Goal: Navigation & Orientation: Find specific page/section

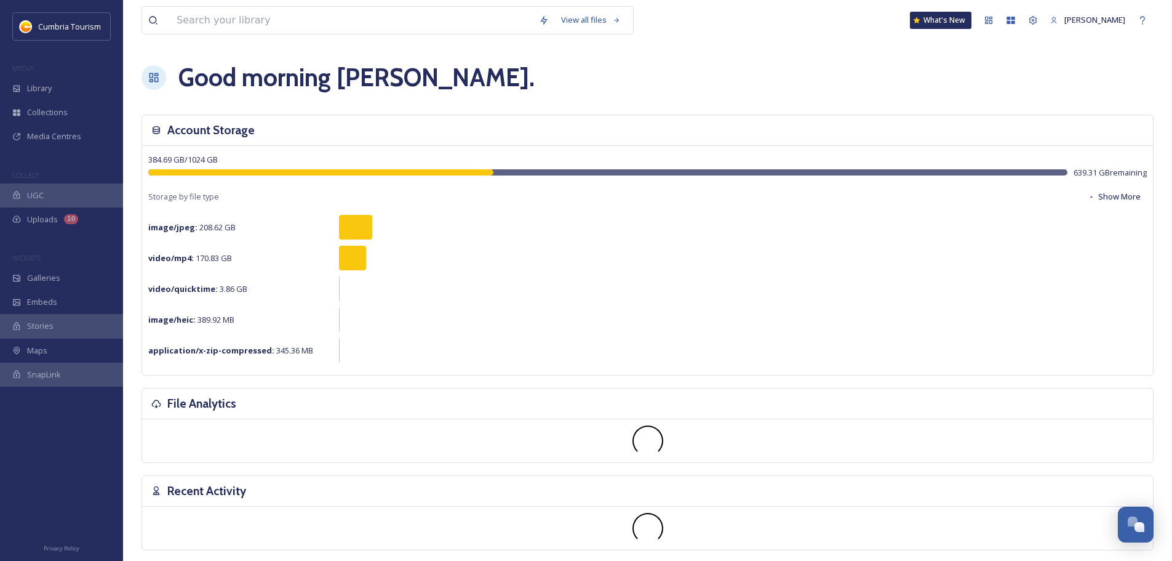
scroll to position [4833, 0]
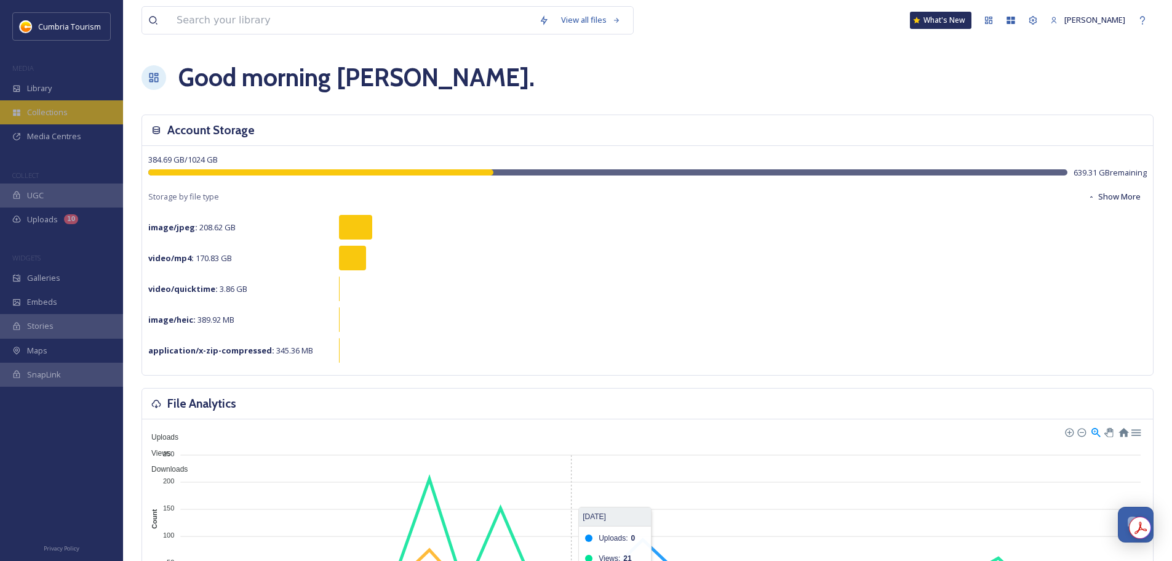
click at [75, 111] on div "Collections" at bounding box center [61, 112] width 123 height 24
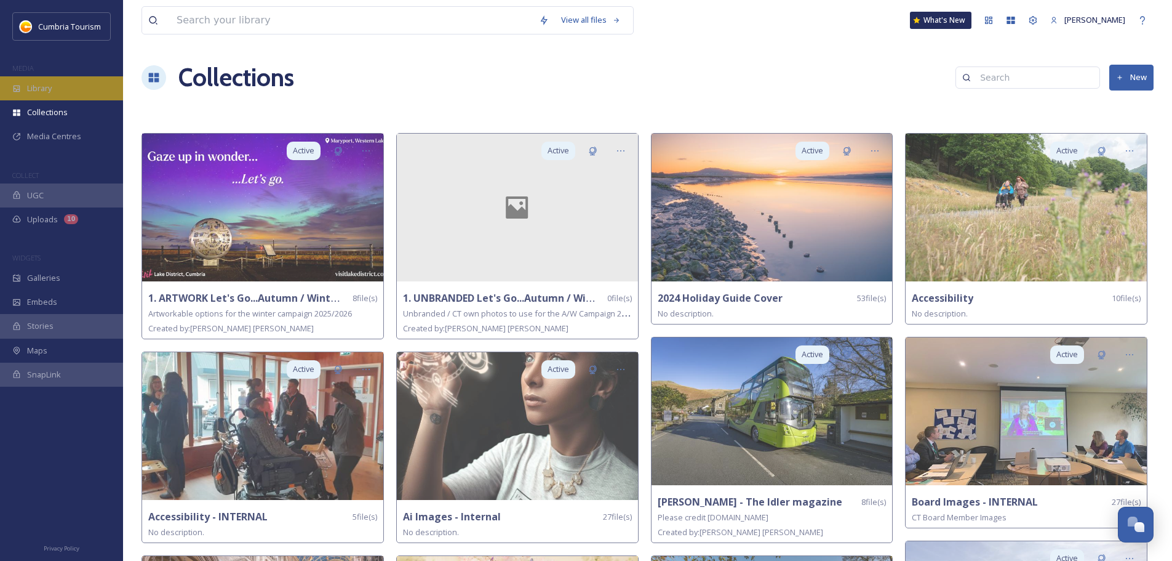
click at [74, 88] on div "Library" at bounding box center [61, 88] width 123 height 24
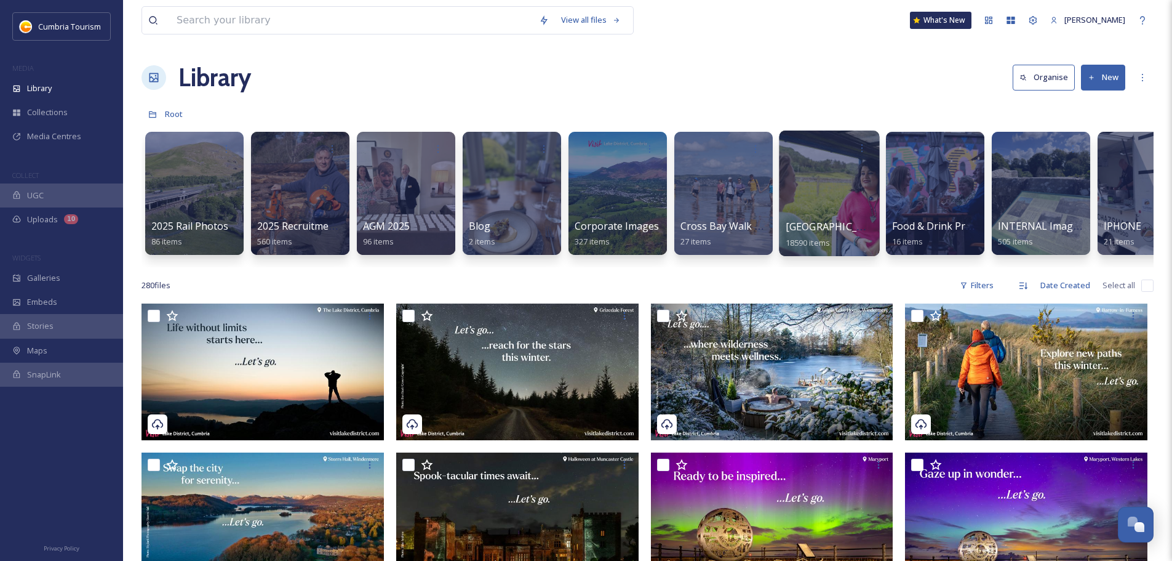
click at [833, 228] on span "[GEOGRAPHIC_DATA]" at bounding box center [836, 227] width 101 height 14
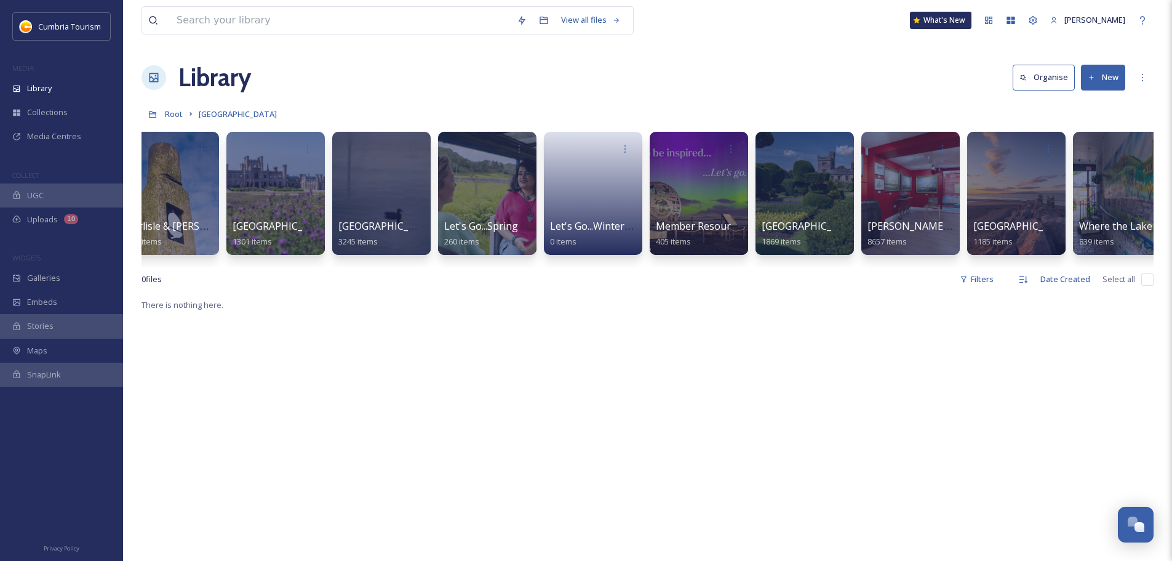
scroll to position [0, 46]
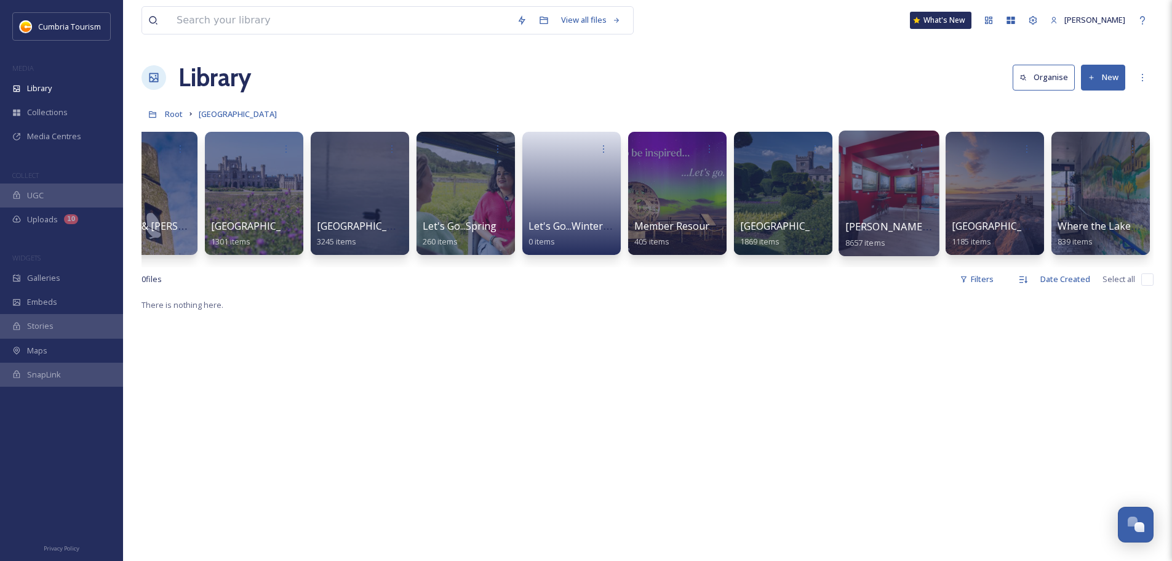
click at [886, 226] on span "[PERSON_NAME] Uploads" at bounding box center [907, 227] width 122 height 14
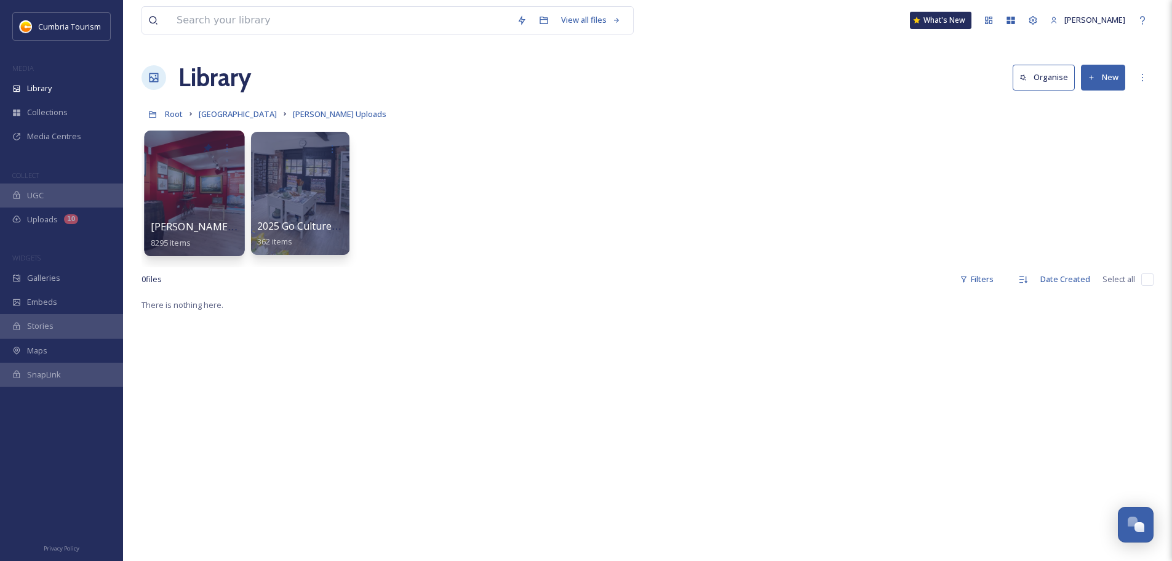
click at [209, 226] on span "[PERSON_NAME] Uploads - [DATE]" at bounding box center [233, 227] width 164 height 14
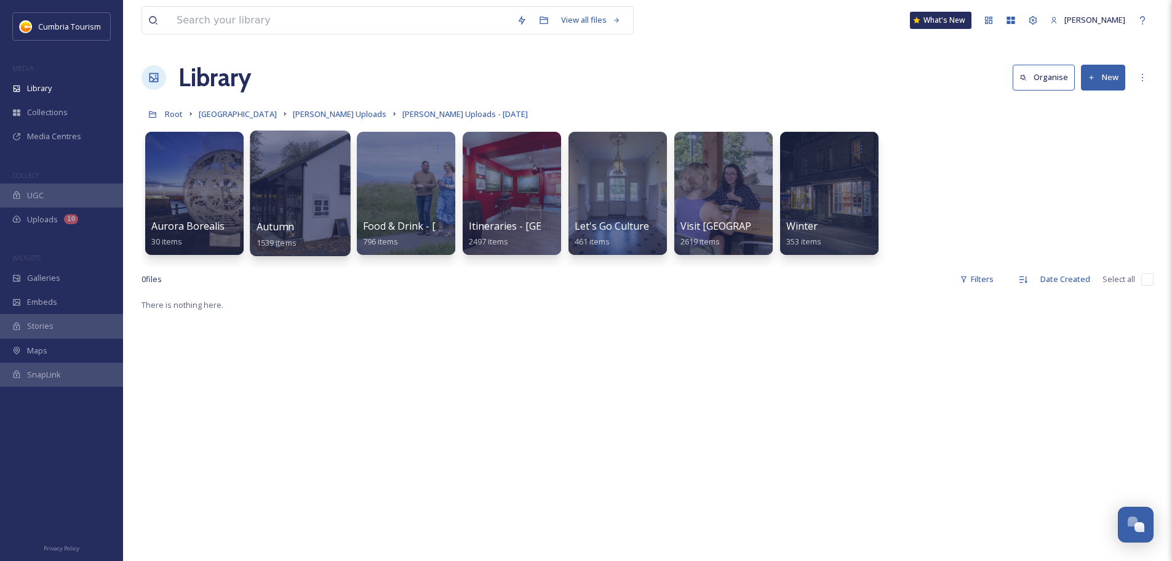
click at [272, 225] on span "Autumn" at bounding box center [276, 227] width 38 height 14
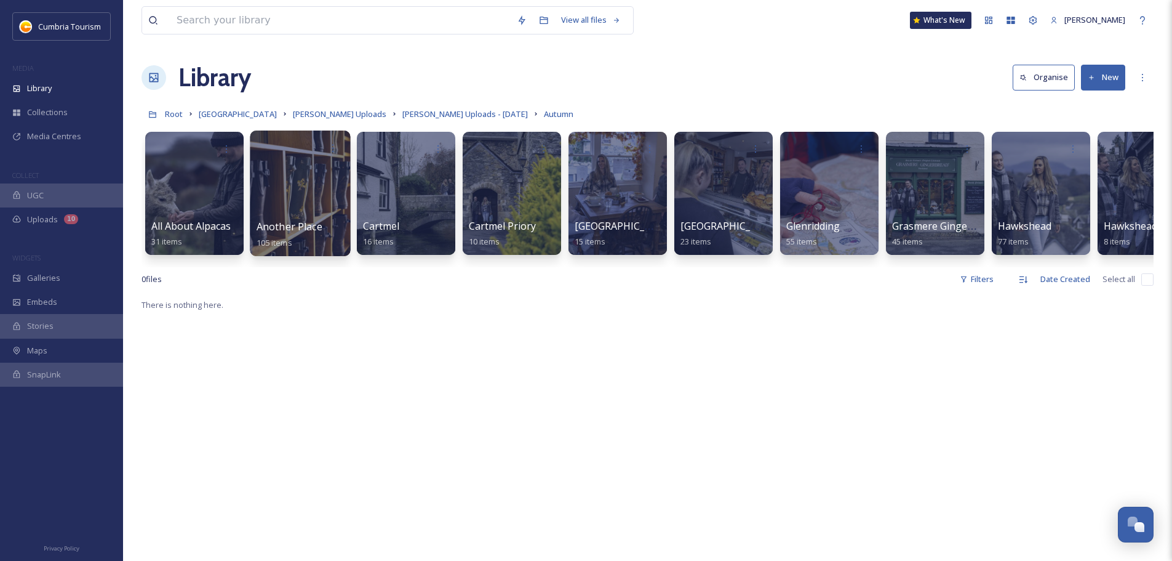
click at [308, 221] on span "Another Place" at bounding box center [290, 227] width 66 height 14
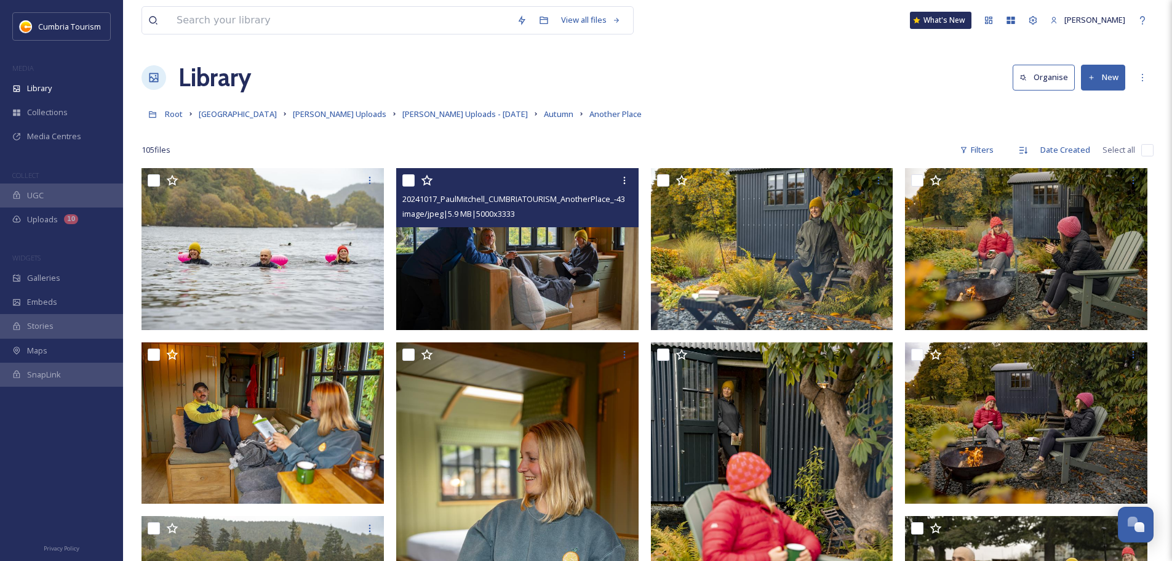
click at [407, 184] on input "checkbox" at bounding box center [409, 180] width 12 height 12
checkbox input "true"
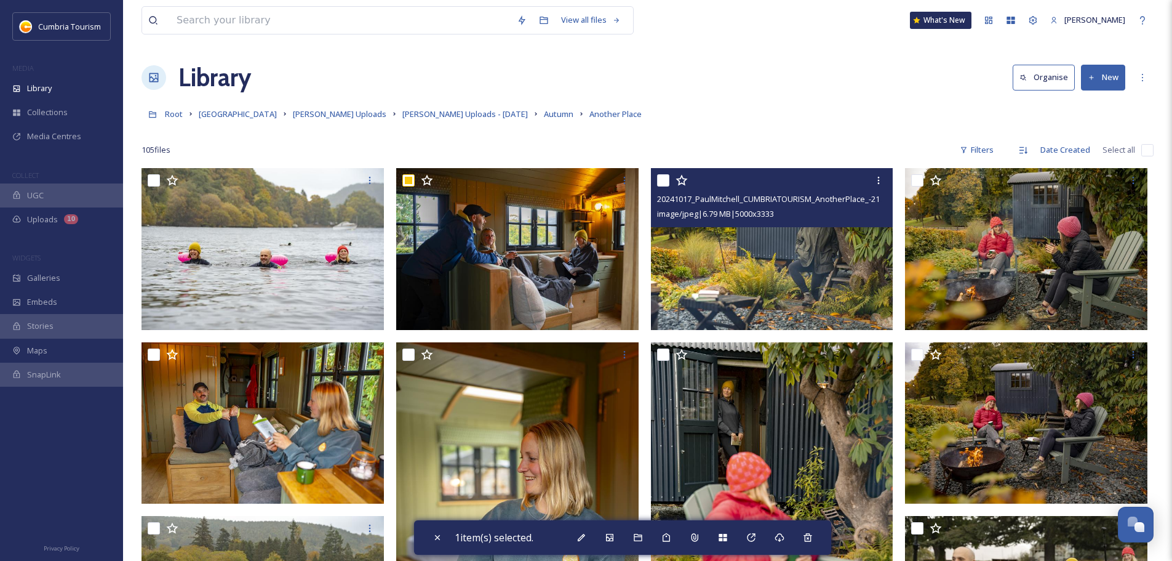
click at [664, 182] on input "checkbox" at bounding box center [663, 180] width 12 height 12
checkbox input "false"
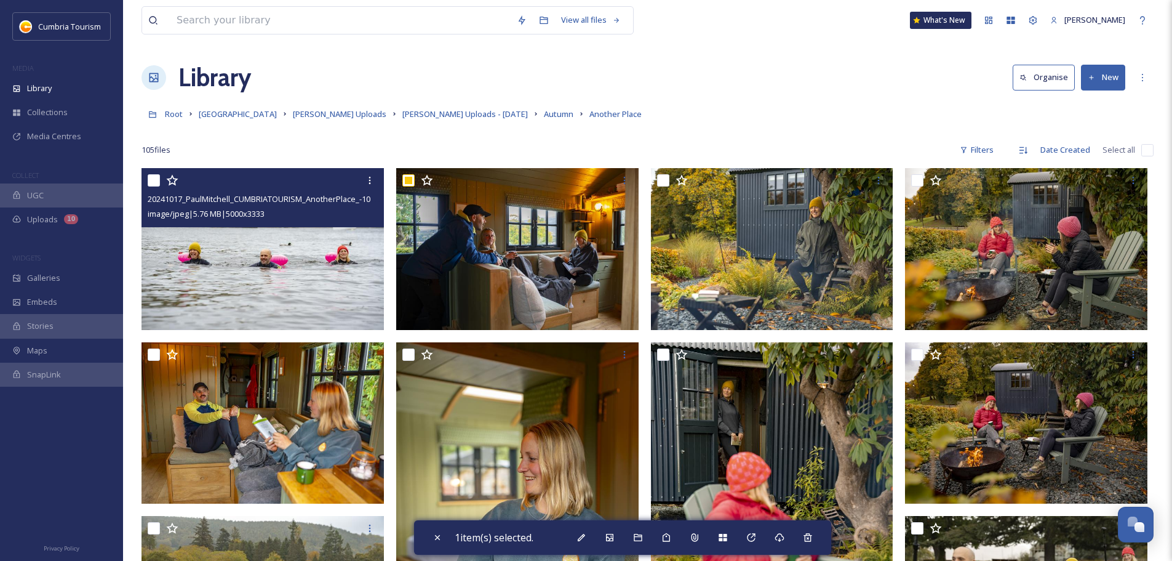
click at [154, 180] on input "checkbox" at bounding box center [154, 180] width 12 height 12
checkbox input "true"
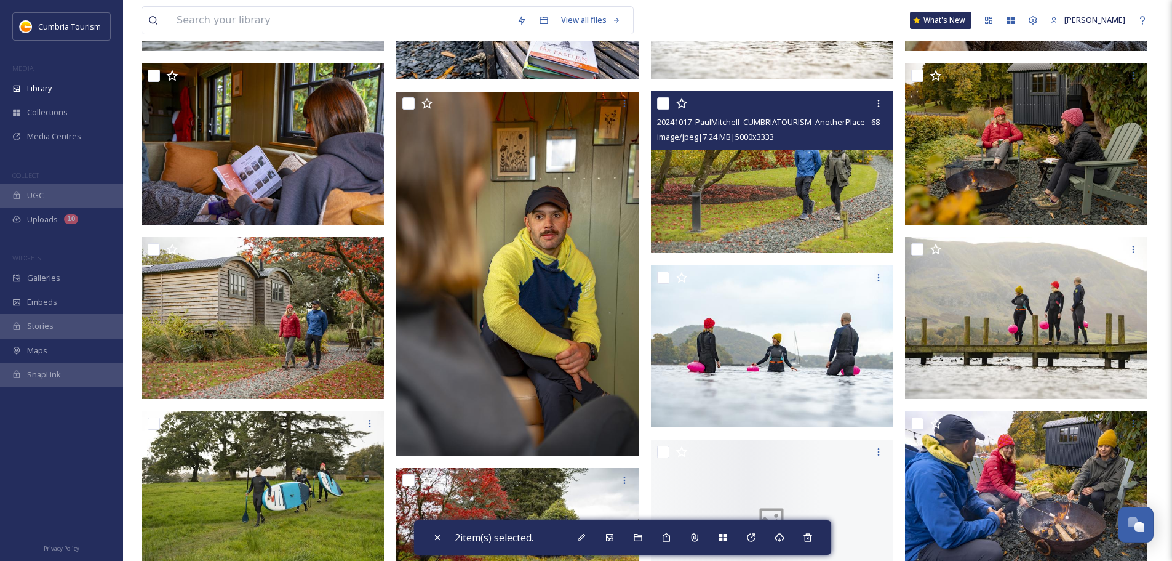
scroll to position [985, 0]
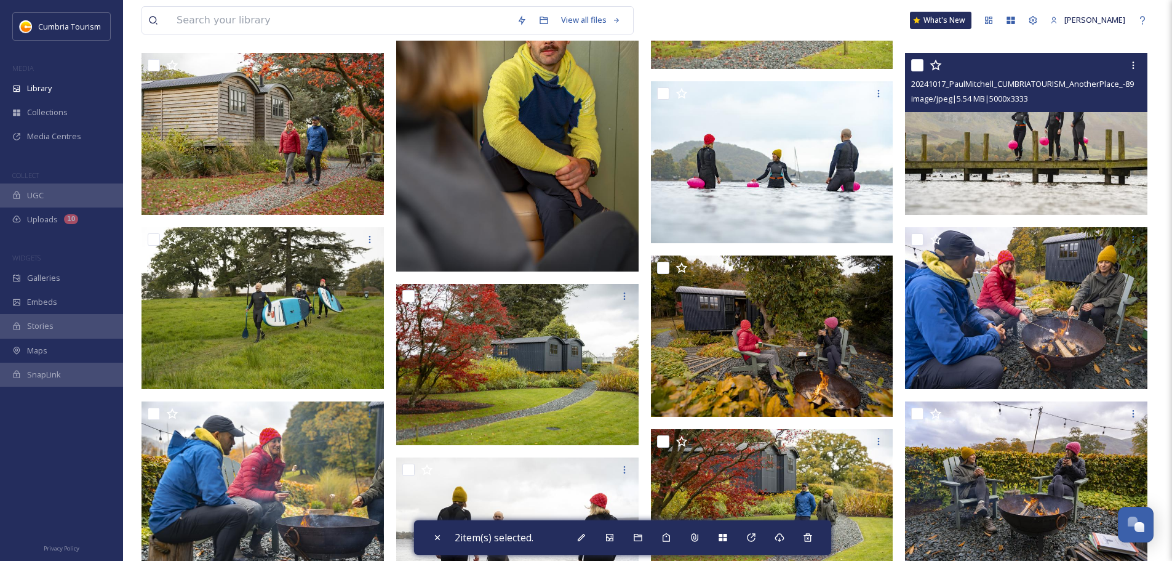
click at [920, 66] on input "checkbox" at bounding box center [918, 65] width 12 height 12
checkbox input "true"
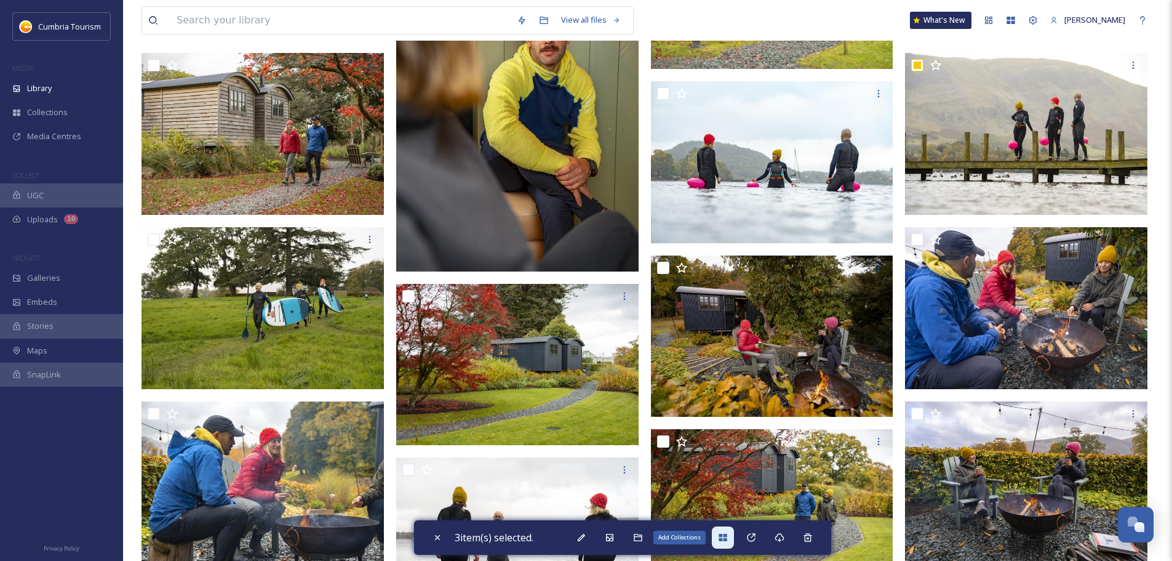
click at [728, 545] on div "Add Collections" at bounding box center [723, 537] width 22 height 22
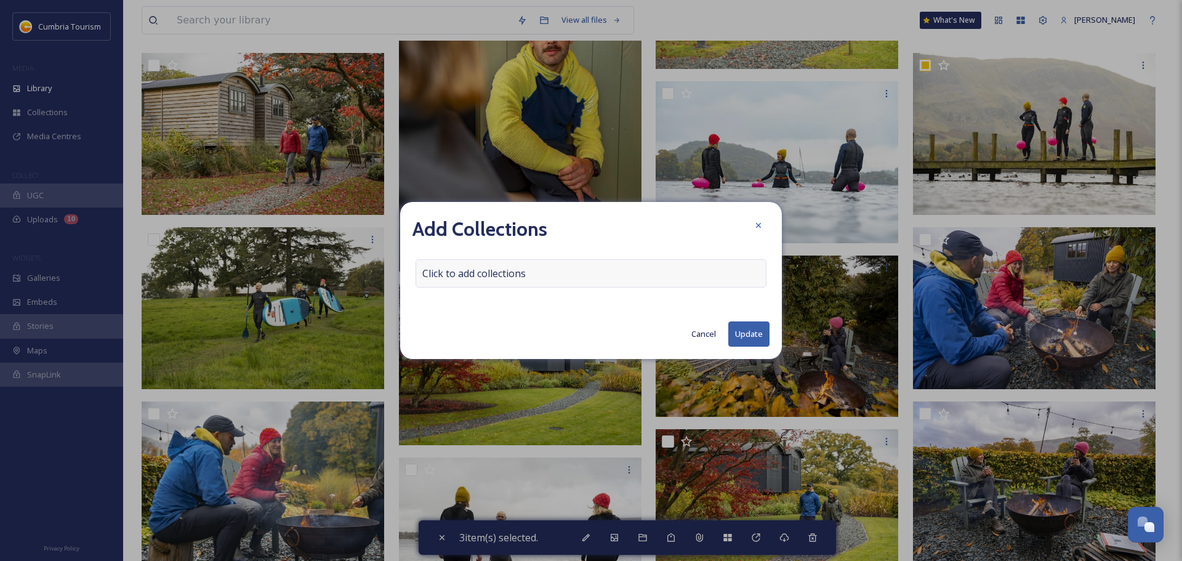
click at [588, 275] on div "Click to add collections" at bounding box center [590, 273] width 351 height 28
click at [621, 274] on div at bounding box center [590, 273] width 351 height 28
click at [510, 271] on input at bounding box center [483, 273] width 135 height 27
click at [470, 271] on input at bounding box center [483, 273] width 135 height 27
click at [495, 270] on input at bounding box center [483, 273] width 135 height 27
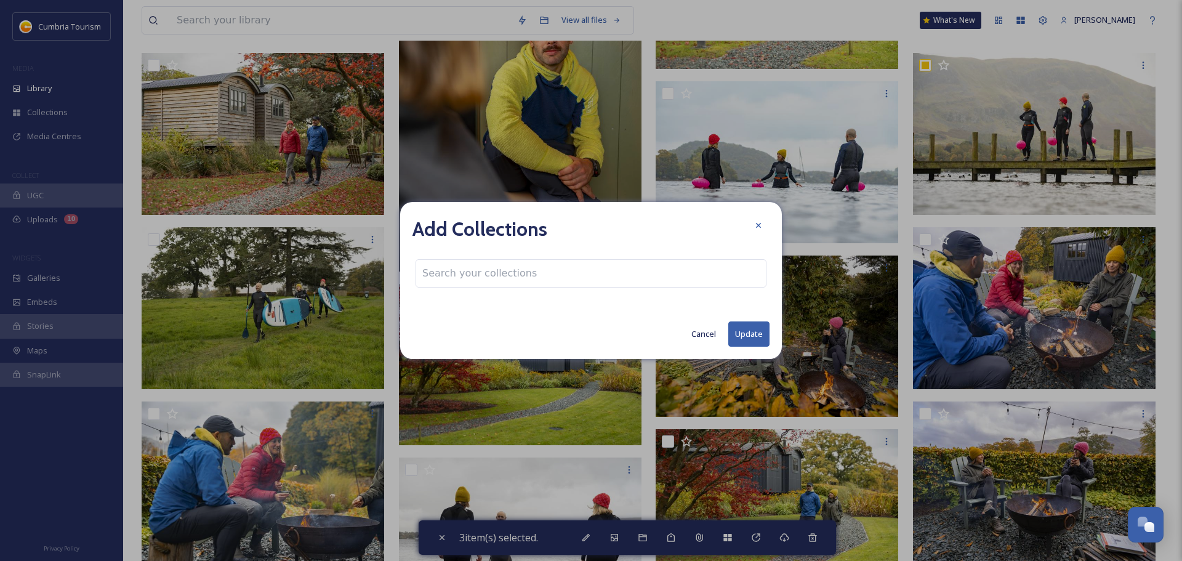
click at [518, 283] on input at bounding box center [483, 273] width 135 height 27
click at [591, 319] on div "Add Collections Cancel Update" at bounding box center [591, 280] width 382 height 157
click at [551, 279] on div "Click to add collections" at bounding box center [590, 273] width 351 height 28
click at [673, 268] on div at bounding box center [590, 273] width 351 height 28
click at [484, 282] on input at bounding box center [483, 273] width 135 height 27
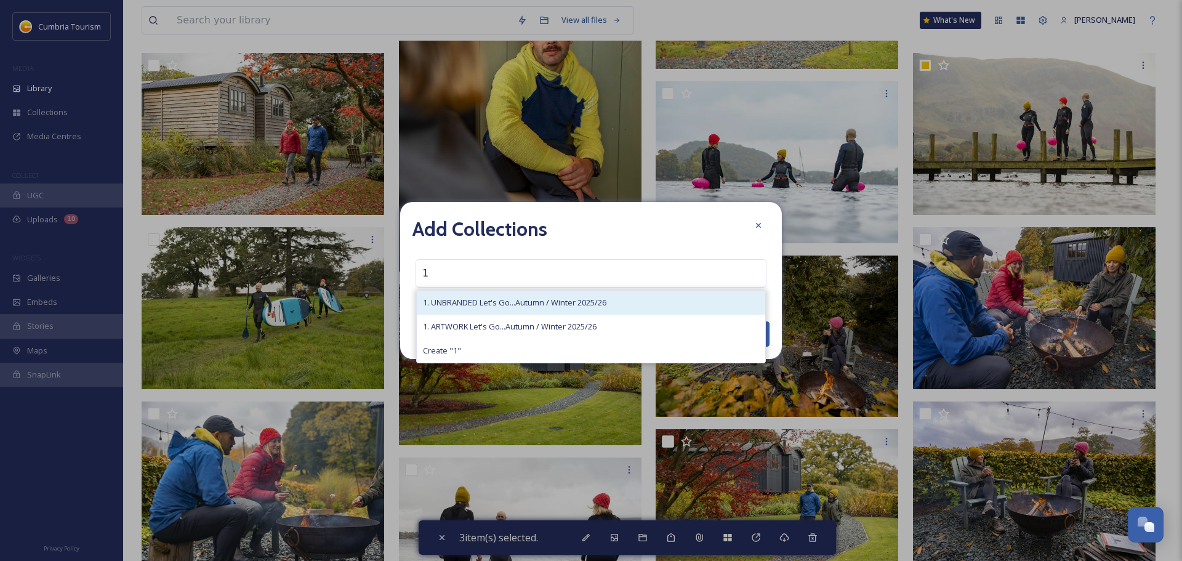
type input "1"
click at [635, 302] on div "1. UNBRANDED Let's Go...Autumn / Winter 2025/26" at bounding box center [591, 303] width 348 height 24
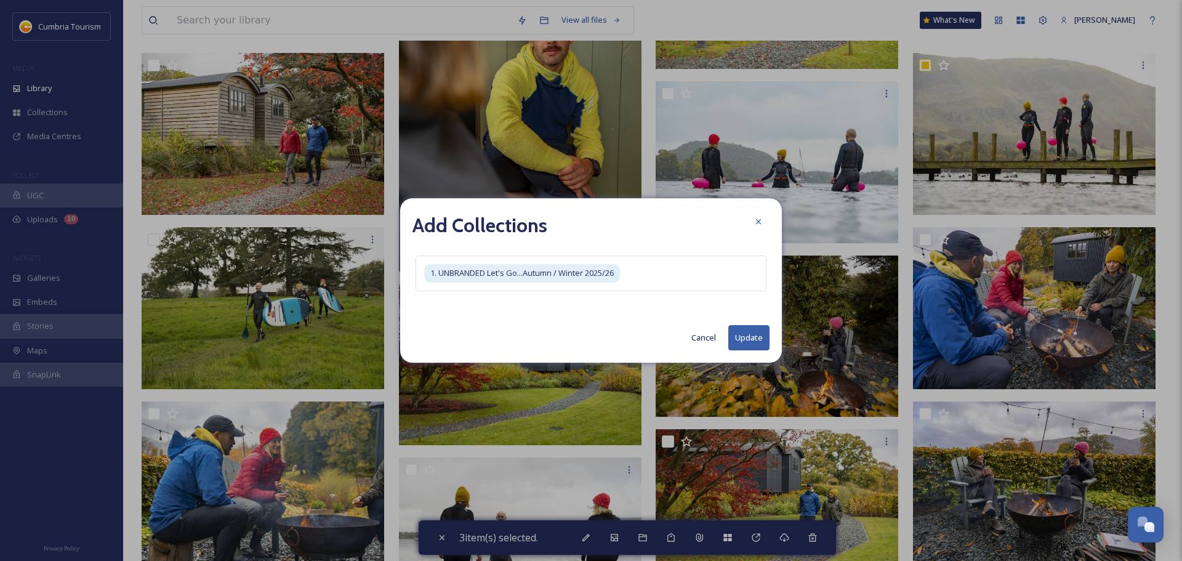
click at [742, 338] on button "Update" at bounding box center [748, 337] width 41 height 25
checkbox input "false"
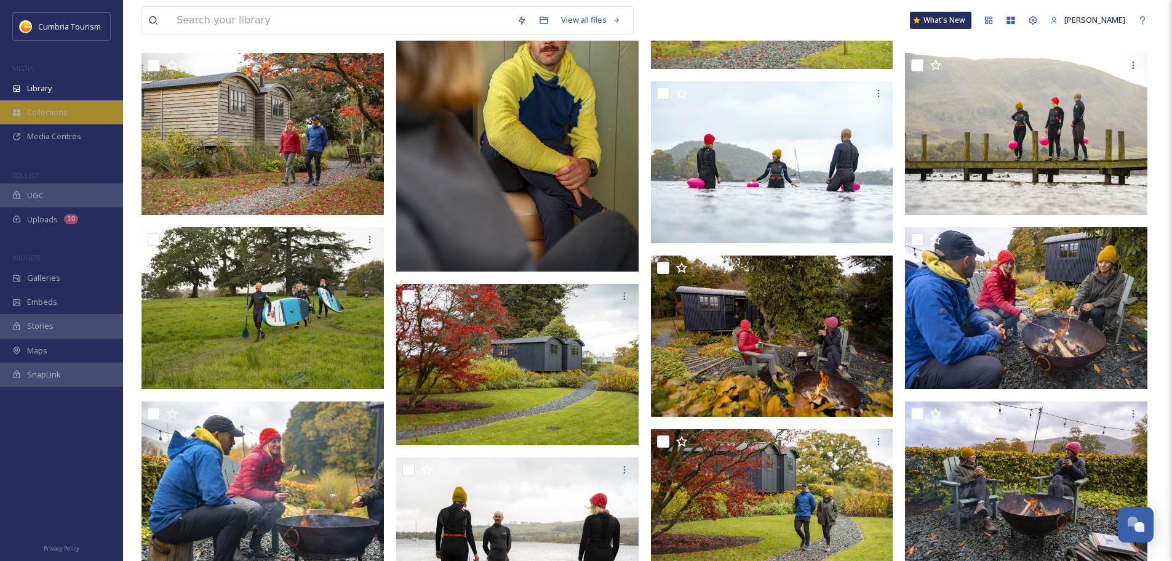
click at [74, 111] on div "Collections" at bounding box center [61, 112] width 123 height 24
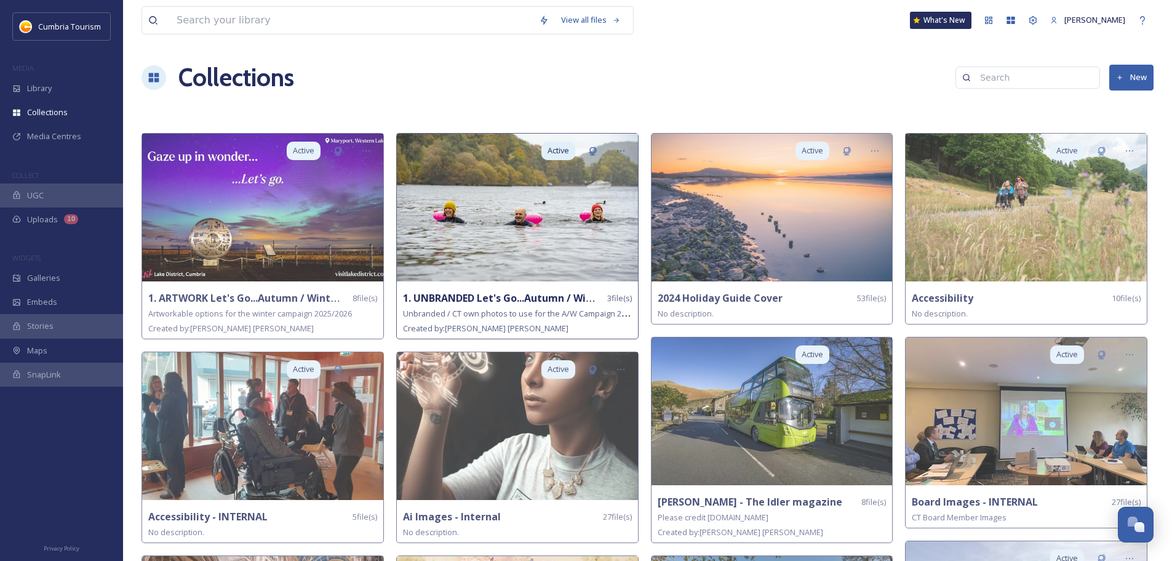
click at [471, 302] on strong "1. UNBRANDED Let's Go...Autumn / Winter 2025/26" at bounding box center [525, 298] width 244 height 14
click at [529, 291] on strong "1. UNBRANDED Let's Go...Autumn / Winter 2025/26" at bounding box center [525, 298] width 244 height 14
click at [518, 301] on strong "1. UNBRANDED Let's Go...Autumn / Winter 2025/26" at bounding box center [525, 298] width 244 height 14
click at [543, 240] on img at bounding box center [517, 208] width 241 height 148
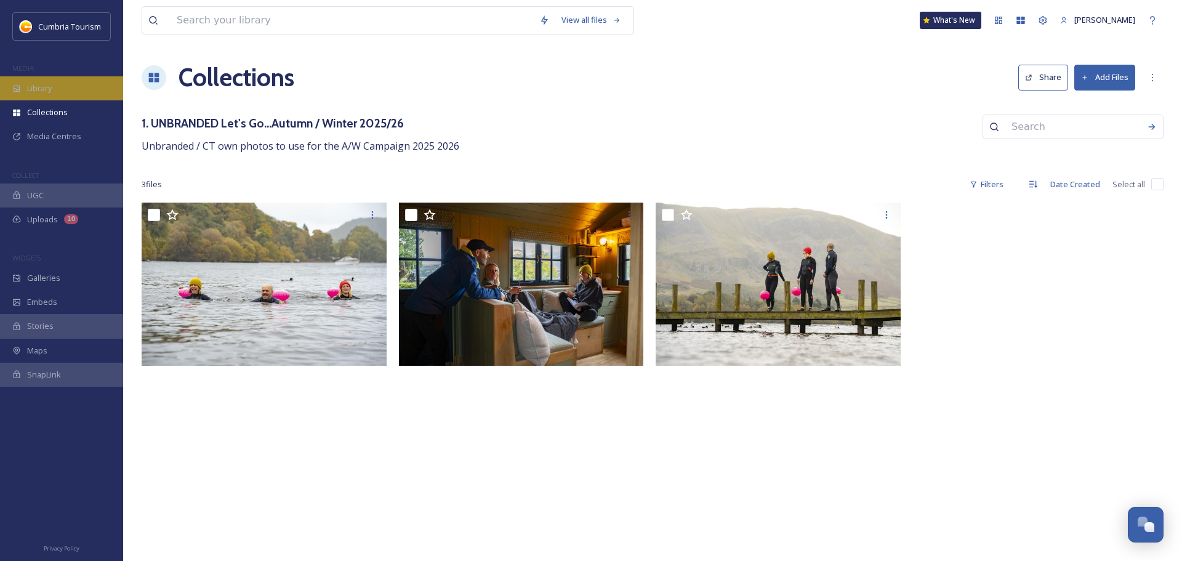
click at [49, 87] on span "Library" at bounding box center [39, 88] width 25 height 12
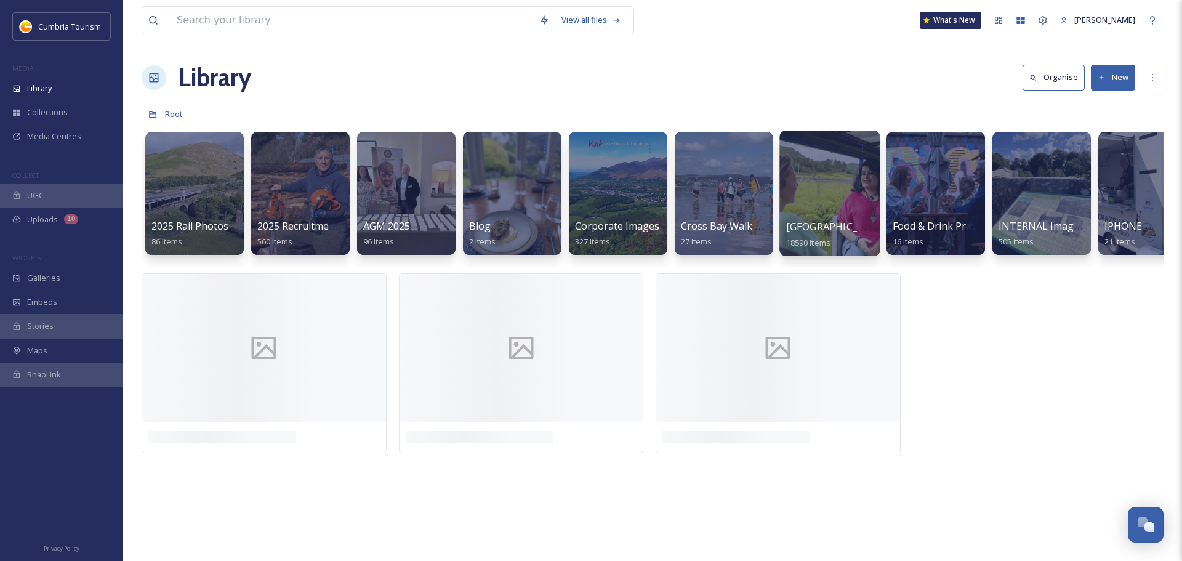
click at [809, 223] on span "[GEOGRAPHIC_DATA]" at bounding box center [836, 227] width 101 height 14
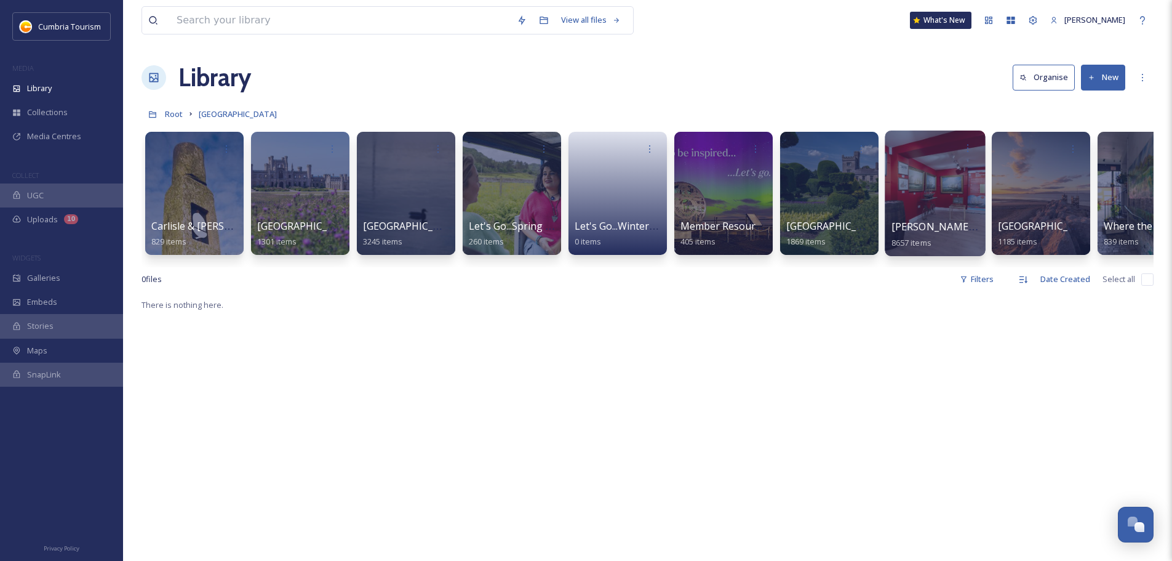
click at [936, 226] on span "[PERSON_NAME] Uploads" at bounding box center [953, 227] width 122 height 14
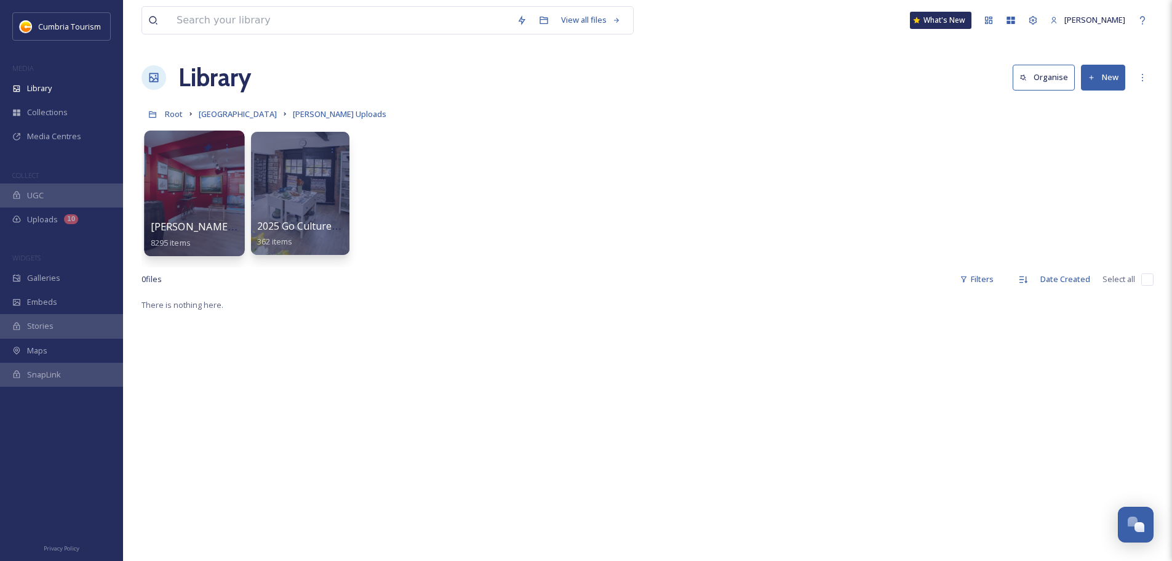
click at [175, 230] on span "[PERSON_NAME] Uploads - [DATE]" at bounding box center [233, 227] width 164 height 14
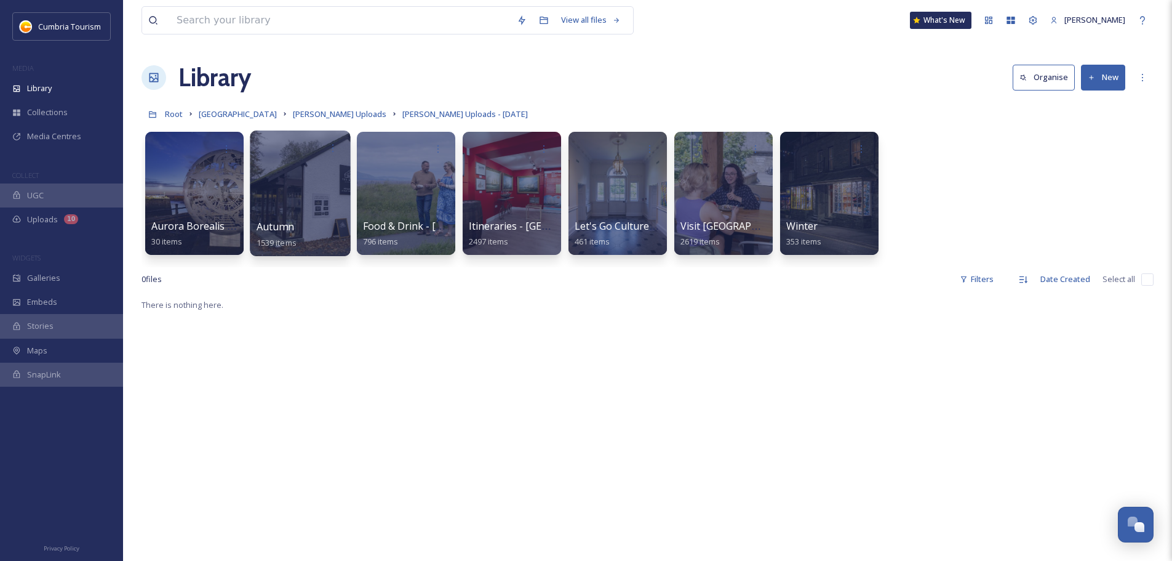
click at [313, 230] on div "Autumn 1539 items" at bounding box center [301, 234] width 88 height 31
click at [296, 225] on div "Autumn 1539 items" at bounding box center [301, 234] width 88 height 31
click at [177, 228] on span "Aurora Borealis Maryport" at bounding box center [212, 227] width 122 height 14
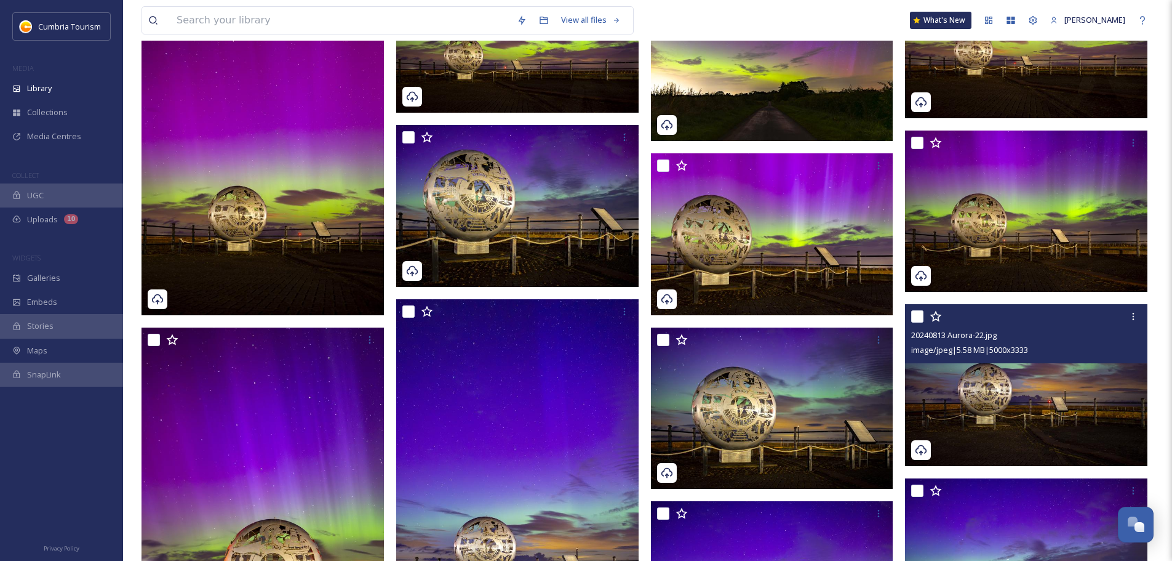
scroll to position [862, 0]
